Goal: Task Accomplishment & Management: Use online tool/utility

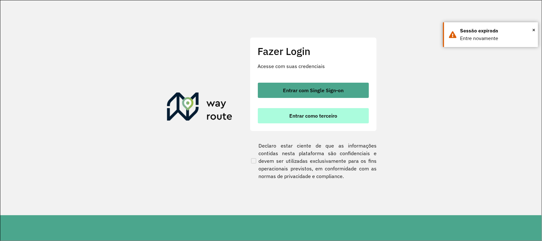
click at [316, 117] on span "Entrar como terceiro" at bounding box center [313, 115] width 48 height 5
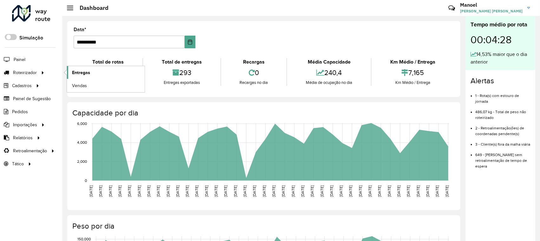
click at [82, 74] on span "Entregas" at bounding box center [81, 72] width 18 height 7
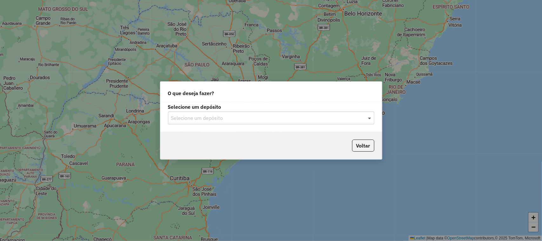
click at [372, 115] on span at bounding box center [370, 118] width 8 height 8
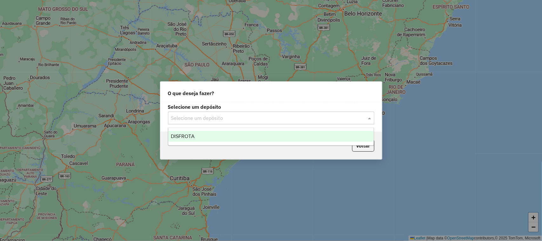
click at [192, 136] on span "DISFROTA" at bounding box center [183, 135] width 24 height 5
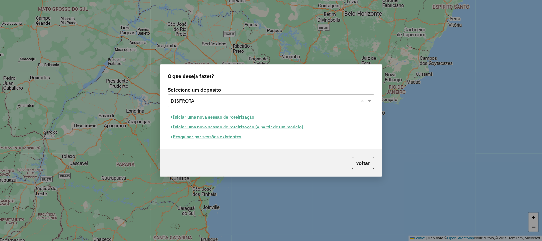
click at [194, 138] on button "Pesquisar por sessões existentes" at bounding box center [206, 137] width 77 height 10
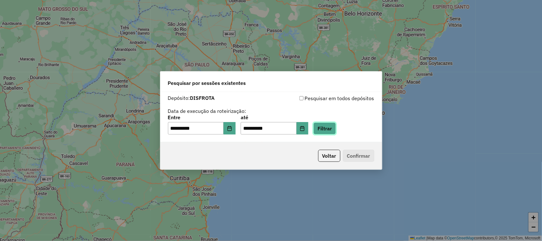
click at [336, 126] on button "Filtrar" at bounding box center [324, 128] width 23 height 12
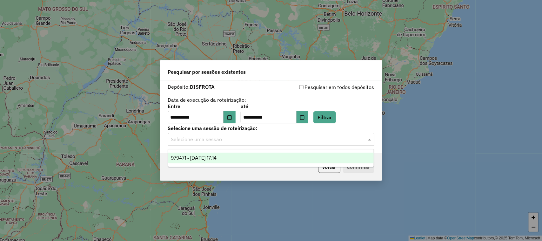
click at [369, 140] on span at bounding box center [370, 139] width 8 height 8
click at [207, 159] on span "979471 - 18/08/2025 17:14" at bounding box center [194, 157] width 46 height 5
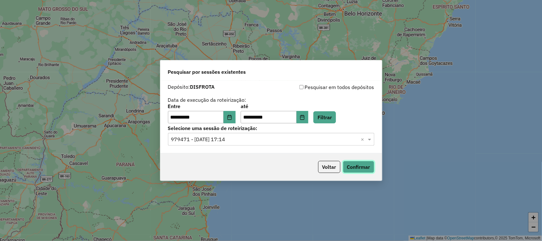
click at [361, 167] on button "Confirmar" at bounding box center [358, 167] width 31 height 12
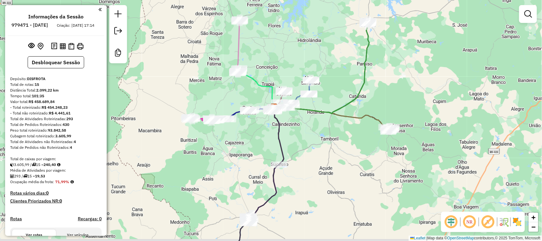
drag, startPoint x: 235, startPoint y: 187, endPoint x: 241, endPoint y: 129, distance: 57.7
click at [239, 153] on div "Janela de atendimento Grade de atendimento Capacidade Transportadoras Veículos …" at bounding box center [271, 120] width 542 height 241
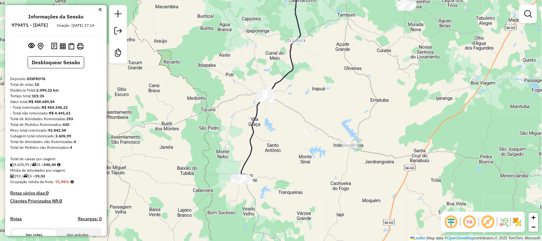
drag, startPoint x: 266, startPoint y: 202, endPoint x: 274, endPoint y: 157, distance: 45.8
click at [275, 158] on div "Janela de atendimento Grade de atendimento Capacidade Transportadoras Veículos …" at bounding box center [271, 120] width 542 height 241
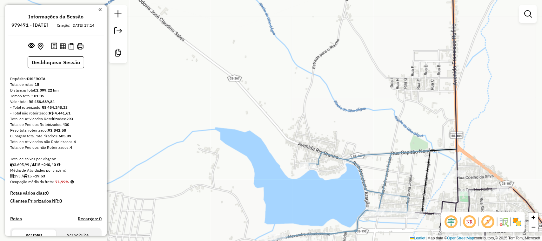
drag, startPoint x: 341, startPoint y: 206, endPoint x: 327, endPoint y: 144, distance: 64.1
click at [329, 176] on div "Janela de atendimento Grade de atendimento Capacidade Transportadoras Veículos …" at bounding box center [271, 120] width 542 height 241
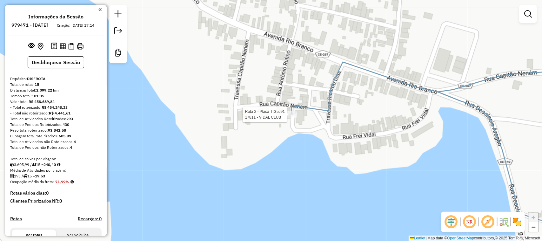
select select "**********"
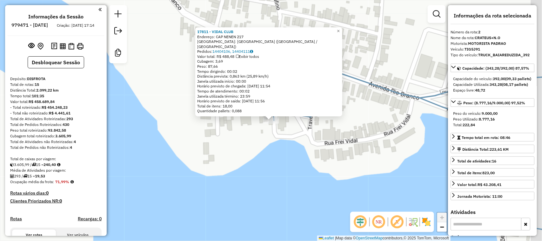
scroll to position [272, 0]
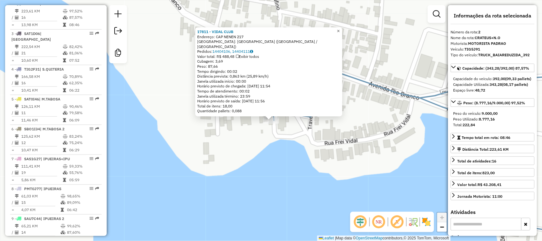
click at [340, 33] on span "×" at bounding box center [338, 30] width 3 height 5
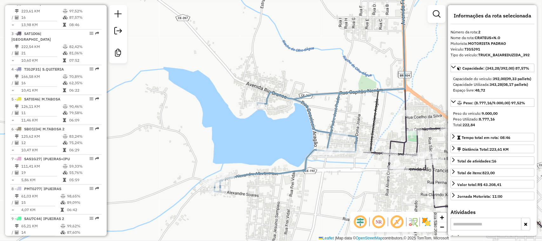
drag, startPoint x: 236, startPoint y: 101, endPoint x: 256, endPoint y: 102, distance: 19.7
click at [242, 102] on div "Janela de atendimento Grade de atendimento Capacidade Transportadoras Veículos …" at bounding box center [271, 120] width 542 height 241
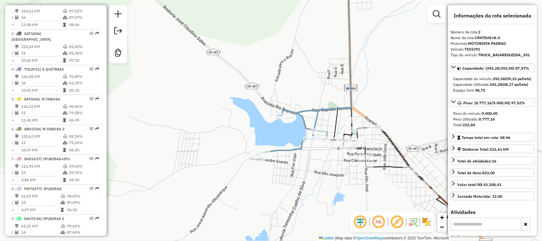
click at [428, 85] on div "Janela de atendimento Grade de atendimento Capacidade Transportadoras Veículos …" at bounding box center [271, 120] width 542 height 241
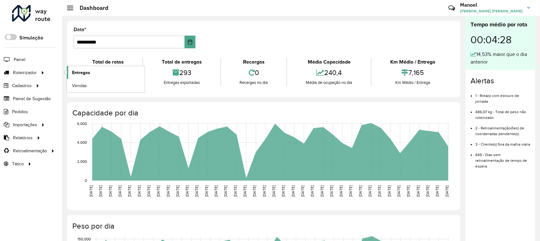
click at [83, 75] on span "Entregas" at bounding box center [81, 72] width 18 height 7
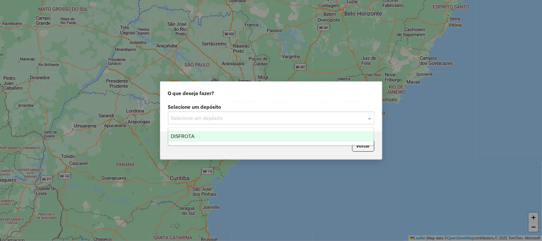
click at [370, 121] on span at bounding box center [370, 118] width 8 height 8
click at [188, 136] on span "DISFROTA" at bounding box center [183, 135] width 24 height 5
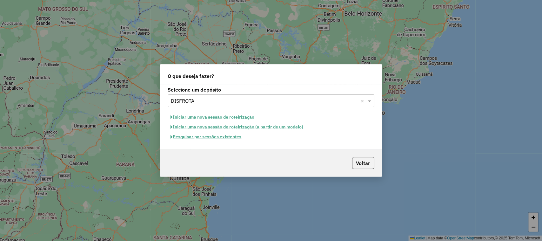
click at [222, 136] on button "Pesquisar por sessões existentes" at bounding box center [206, 137] width 77 height 10
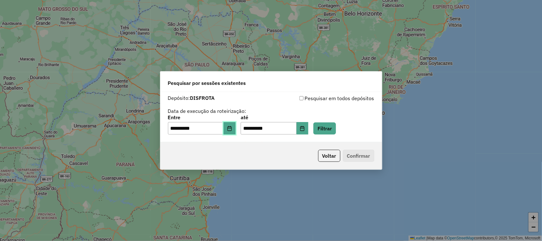
click at [232, 128] on icon "Choose Date" at bounding box center [229, 128] width 5 height 5
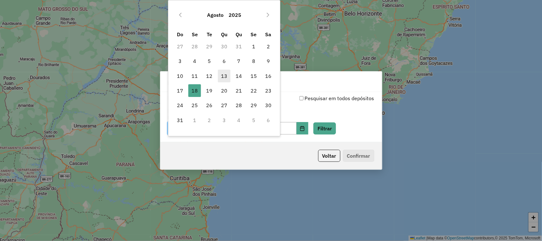
click at [223, 76] on span "13" at bounding box center [224, 76] width 13 height 13
type input "**********"
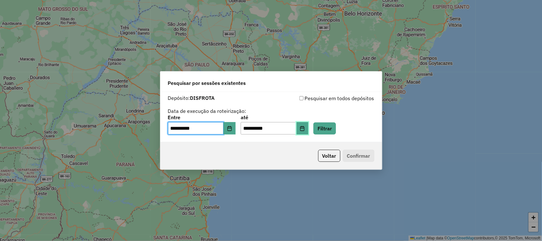
click at [308, 127] on button "Choose Date" at bounding box center [303, 128] width 12 height 13
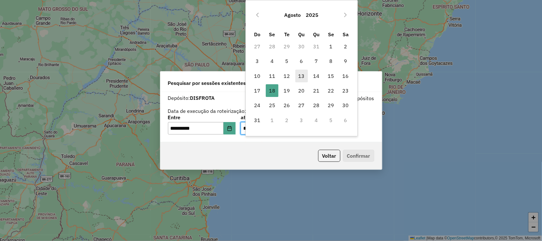
click at [302, 77] on span "13" at bounding box center [301, 76] width 13 height 13
type input "**********"
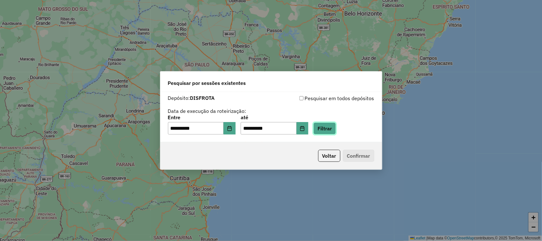
click at [335, 126] on button "Filtrar" at bounding box center [324, 128] width 23 height 12
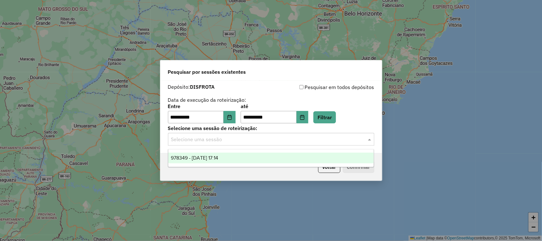
click at [371, 138] on span at bounding box center [370, 139] width 8 height 8
click at [205, 159] on span "978349 - 13/08/2025 17:14" at bounding box center [194, 157] width 47 height 5
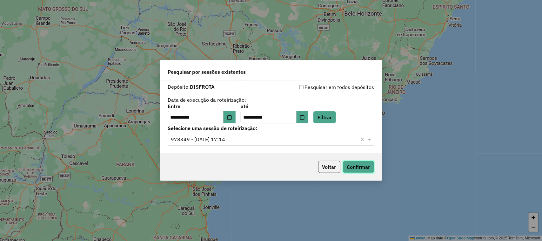
click at [356, 167] on button "Confirmar" at bounding box center [358, 167] width 31 height 12
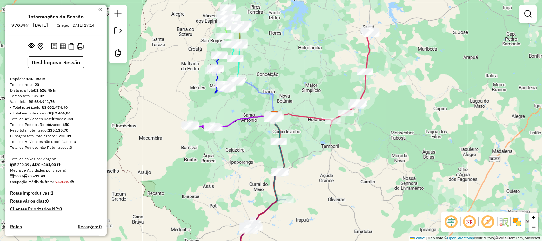
drag, startPoint x: 243, startPoint y: 200, endPoint x: 262, endPoint y: 126, distance: 76.3
click at [254, 153] on div "Janela de atendimento Grade de atendimento Capacidade Transportadoras Veículos …" at bounding box center [271, 120] width 542 height 241
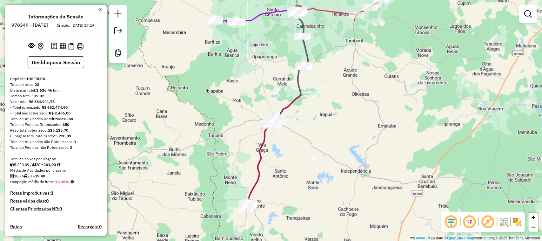
drag, startPoint x: 274, startPoint y: 196, endPoint x: 281, endPoint y: 131, distance: 64.9
click at [274, 158] on div "Janela de atendimento Grade de atendimento Capacidade Transportadoras Veículos …" at bounding box center [271, 120] width 542 height 241
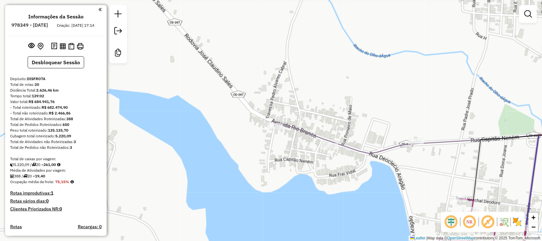
drag, startPoint x: 341, startPoint y: 157, endPoint x: 335, endPoint y: 139, distance: 19.0
click at [335, 141] on div "Janela de atendimento Grade de atendimento Capacidade Transportadoras Veículos …" at bounding box center [271, 120] width 542 height 241
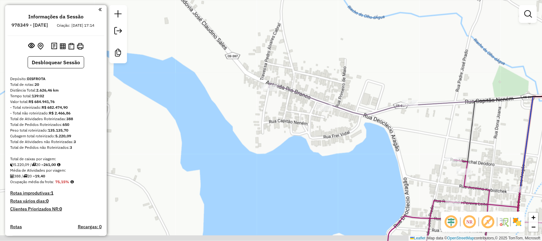
drag, startPoint x: 292, startPoint y: 125, endPoint x: 285, endPoint y: 87, distance: 39.4
click at [288, 91] on div "Janela de atendimento Grade de atendimento Capacidade Transportadoras Veículos …" at bounding box center [271, 120] width 542 height 241
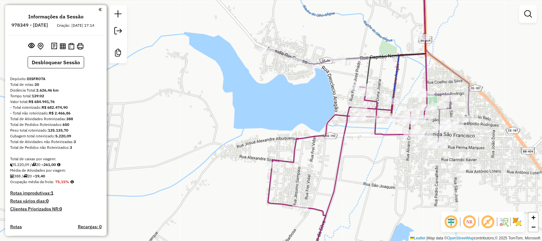
drag, startPoint x: 253, startPoint y: 92, endPoint x: 256, endPoint y: 18, distance: 73.7
click at [251, 60] on div "Janela de atendimento Grade de atendimento Capacidade Transportadoras Veículos …" at bounding box center [271, 120] width 542 height 241
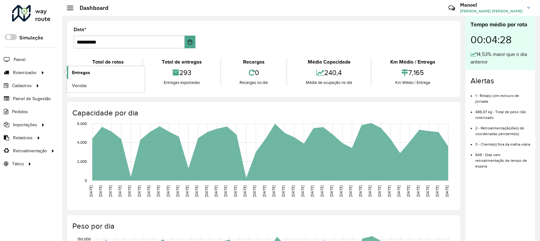
click at [78, 72] on span "Entregas" at bounding box center [81, 72] width 18 height 7
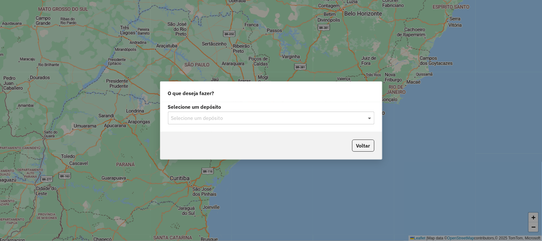
click at [368, 116] on span at bounding box center [370, 118] width 8 height 8
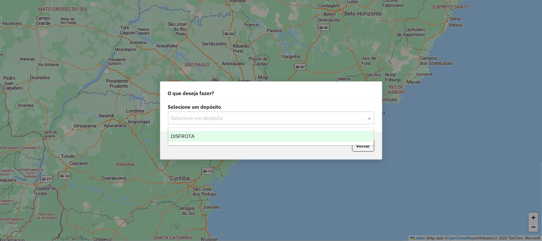
click at [187, 138] on span "DISFROTA" at bounding box center [183, 135] width 24 height 5
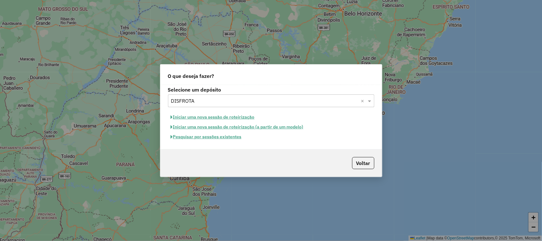
click at [200, 138] on button "Pesquisar por sessões existentes" at bounding box center [206, 137] width 77 height 10
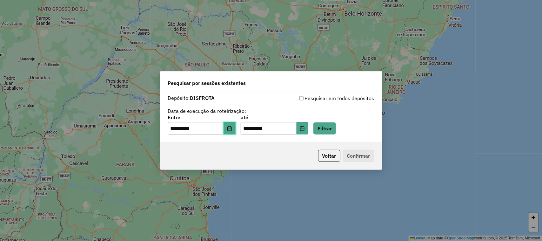
click at [232, 129] on icon "Choose Date" at bounding box center [229, 128] width 5 height 5
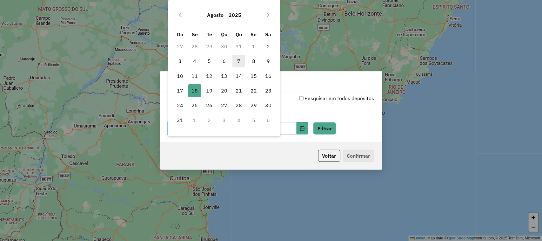
click at [240, 59] on span "7" at bounding box center [238, 61] width 13 height 13
type input "**********"
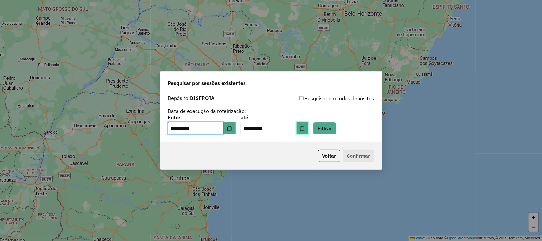
click at [305, 130] on icon "Choose Date" at bounding box center [302, 128] width 5 height 5
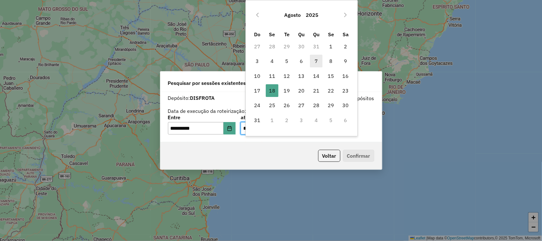
click at [316, 61] on span "7" at bounding box center [316, 61] width 13 height 13
type input "**********"
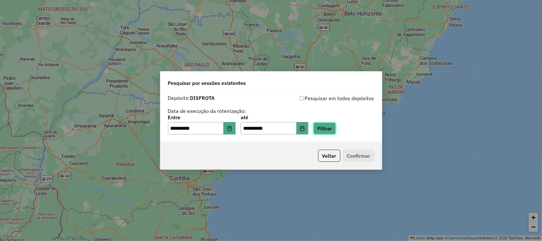
click at [327, 123] on button "Filtrar" at bounding box center [324, 128] width 23 height 12
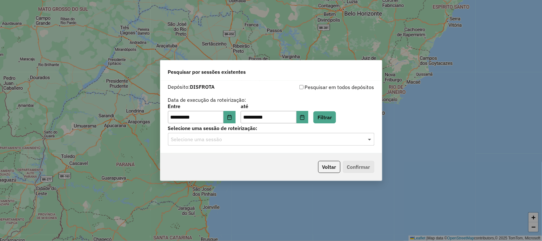
click at [373, 139] on span at bounding box center [370, 139] width 8 height 8
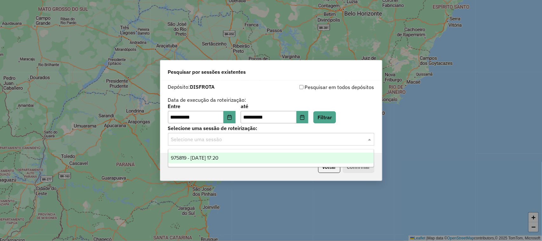
click at [202, 158] on span "975819 - 07/08/2025 17:20" at bounding box center [195, 157] width 48 height 5
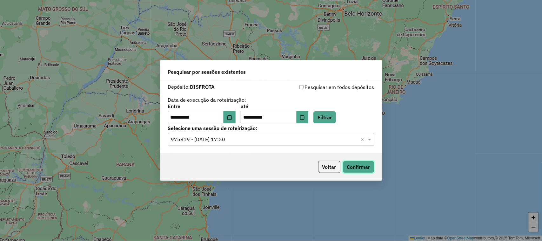
click at [367, 168] on button "Confirmar" at bounding box center [358, 167] width 31 height 12
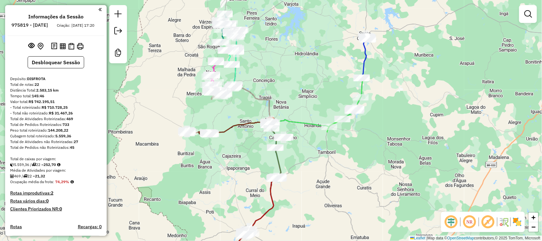
drag, startPoint x: 236, startPoint y: 186, endPoint x: 234, endPoint y: 121, distance: 65.4
click at [234, 145] on div "Janela de atendimento Grade de atendimento Capacidade Transportadoras Veículos …" at bounding box center [271, 120] width 542 height 241
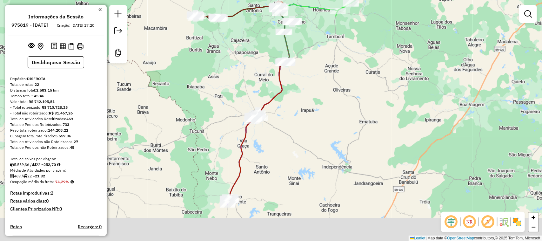
drag, startPoint x: 260, startPoint y: 153, endPoint x: 261, endPoint y: 129, distance: 24.1
click at [265, 132] on div "Janela de atendimento Grade de atendimento Capacidade Transportadoras Veículos …" at bounding box center [271, 120] width 542 height 241
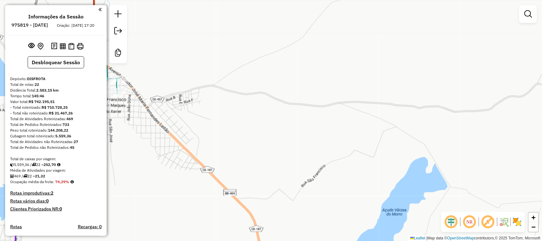
drag, startPoint x: 188, startPoint y: 117, endPoint x: 247, endPoint y: 105, distance: 59.6
click at [232, 110] on div "Janela de atendimento Grade de atendimento Capacidade Transportadoras Veículos …" at bounding box center [271, 120] width 542 height 241
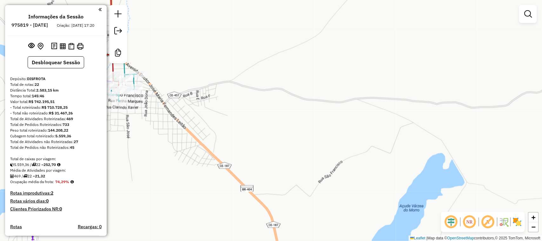
click at [184, 145] on div "Janela de atendimento Grade de atendimento Capacidade Transportadoras Veículos …" at bounding box center [271, 120] width 542 height 241
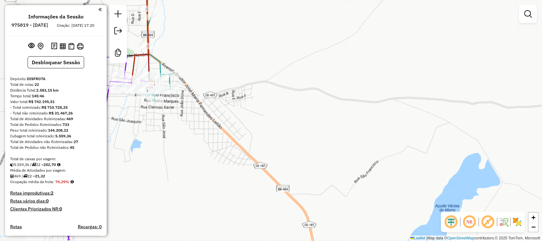
drag, startPoint x: 210, startPoint y: 69, endPoint x: 284, endPoint y: 82, distance: 76.0
click at [254, 81] on div "Rota 4 - Placa SAS1G27 10451 - DEPOSITO [PERSON_NAME] de atendimento Grade de a…" at bounding box center [271, 120] width 542 height 241
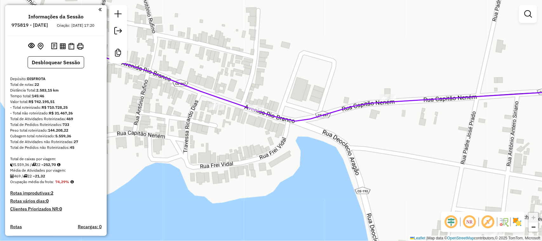
drag, startPoint x: 241, startPoint y: 142, endPoint x: 256, endPoint y: 109, distance: 35.8
click at [276, 131] on div "Janela de atendimento Grade de atendimento Capacidade Transportadoras Veículos …" at bounding box center [271, 120] width 542 height 241
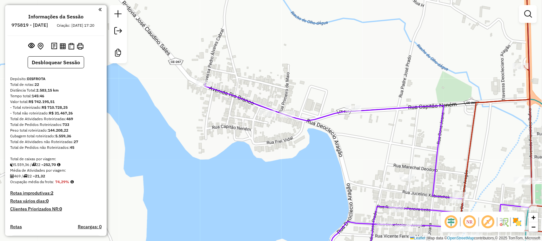
drag, startPoint x: 286, startPoint y: 160, endPoint x: 319, endPoint y: 152, distance: 34.3
click at [315, 154] on div "Janela de atendimento Grade de atendimento Capacidade Transportadoras Veículos …" at bounding box center [271, 120] width 542 height 241
